Goal: Task Accomplishment & Management: Manage account settings

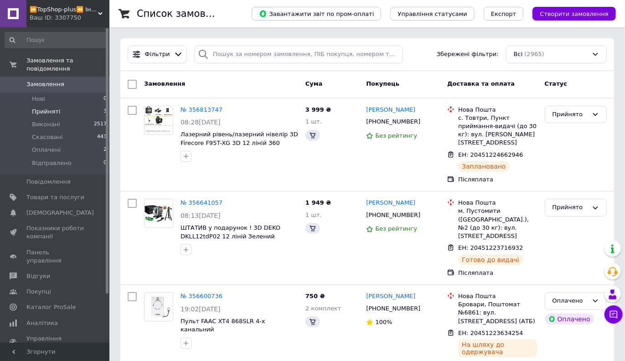
click at [57, 105] on li "Прийняті 3" at bounding box center [56, 111] width 112 height 13
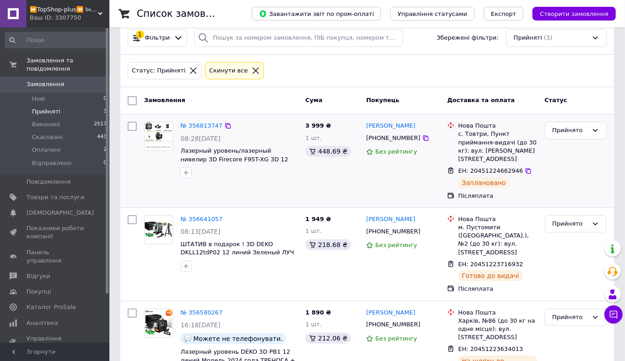
scroll to position [41, 0]
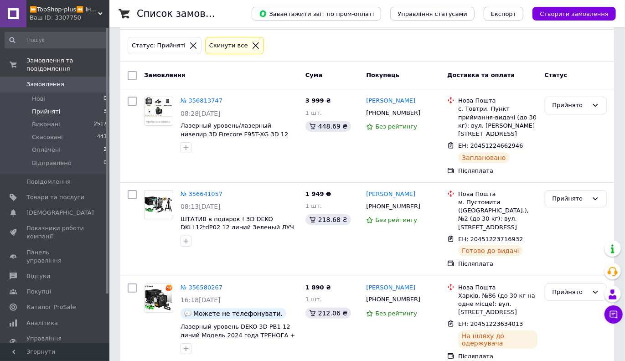
click at [44, 80] on span "Замовлення" at bounding box center [45, 84] width 38 height 8
